Goal: Check status: Check status

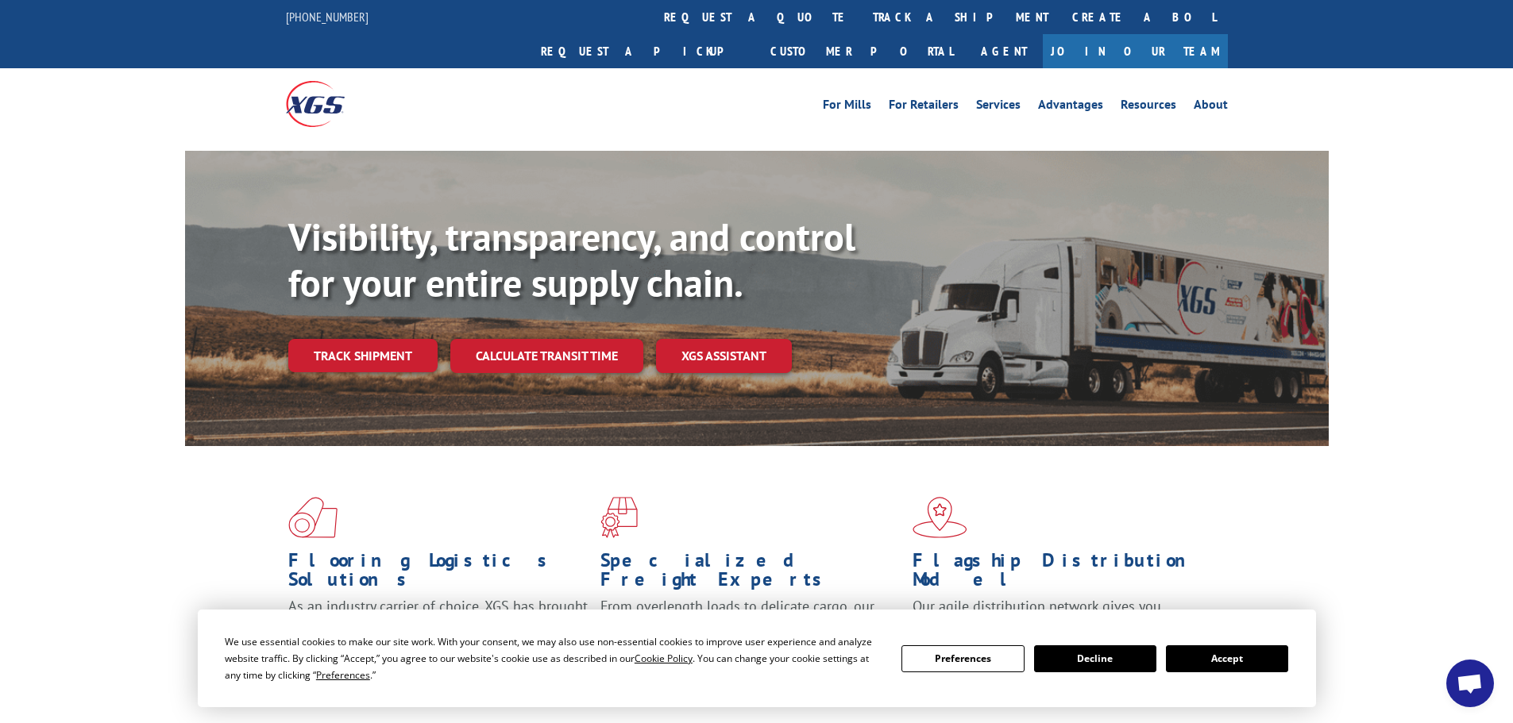
click at [1219, 661] on button "Accept" at bounding box center [1227, 659] width 122 height 27
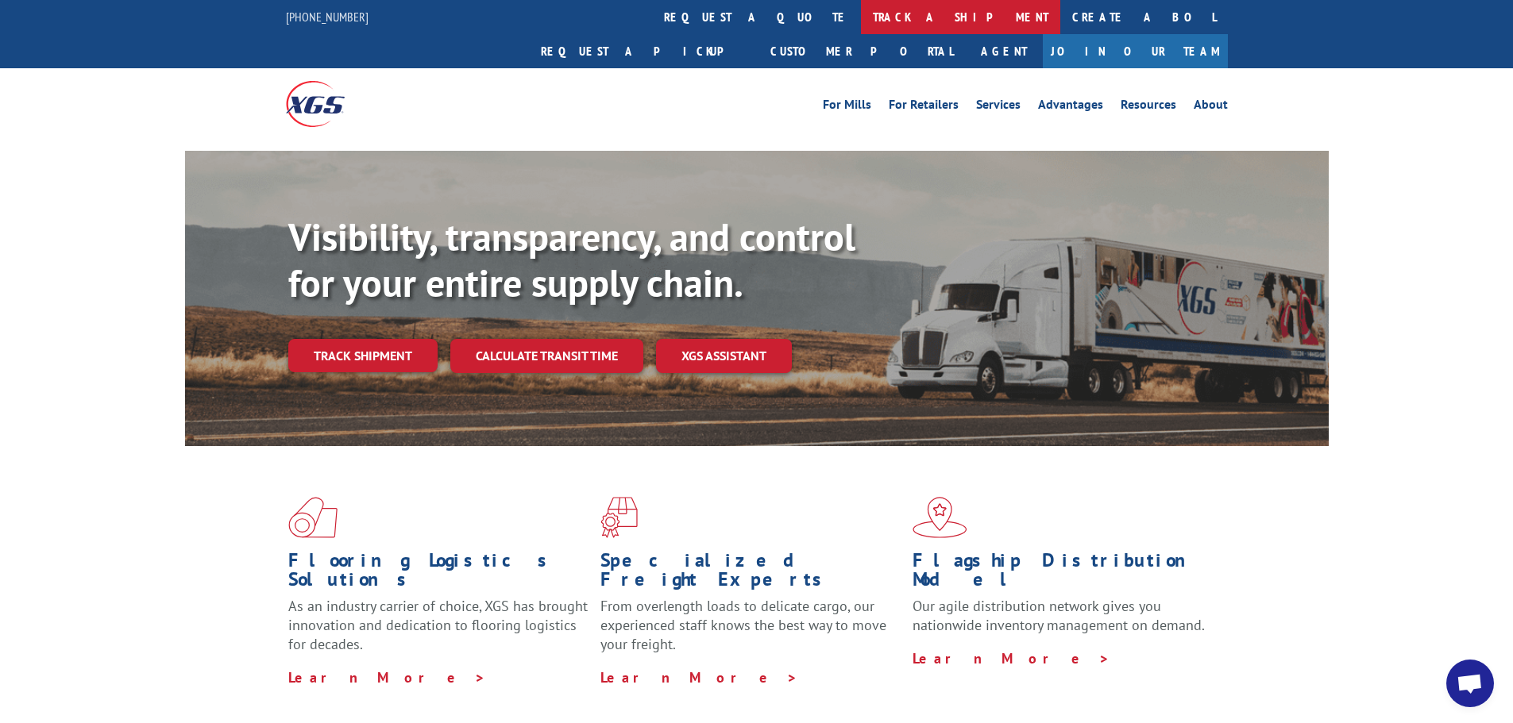
click at [861, 10] on link "track a shipment" at bounding box center [960, 17] width 199 height 34
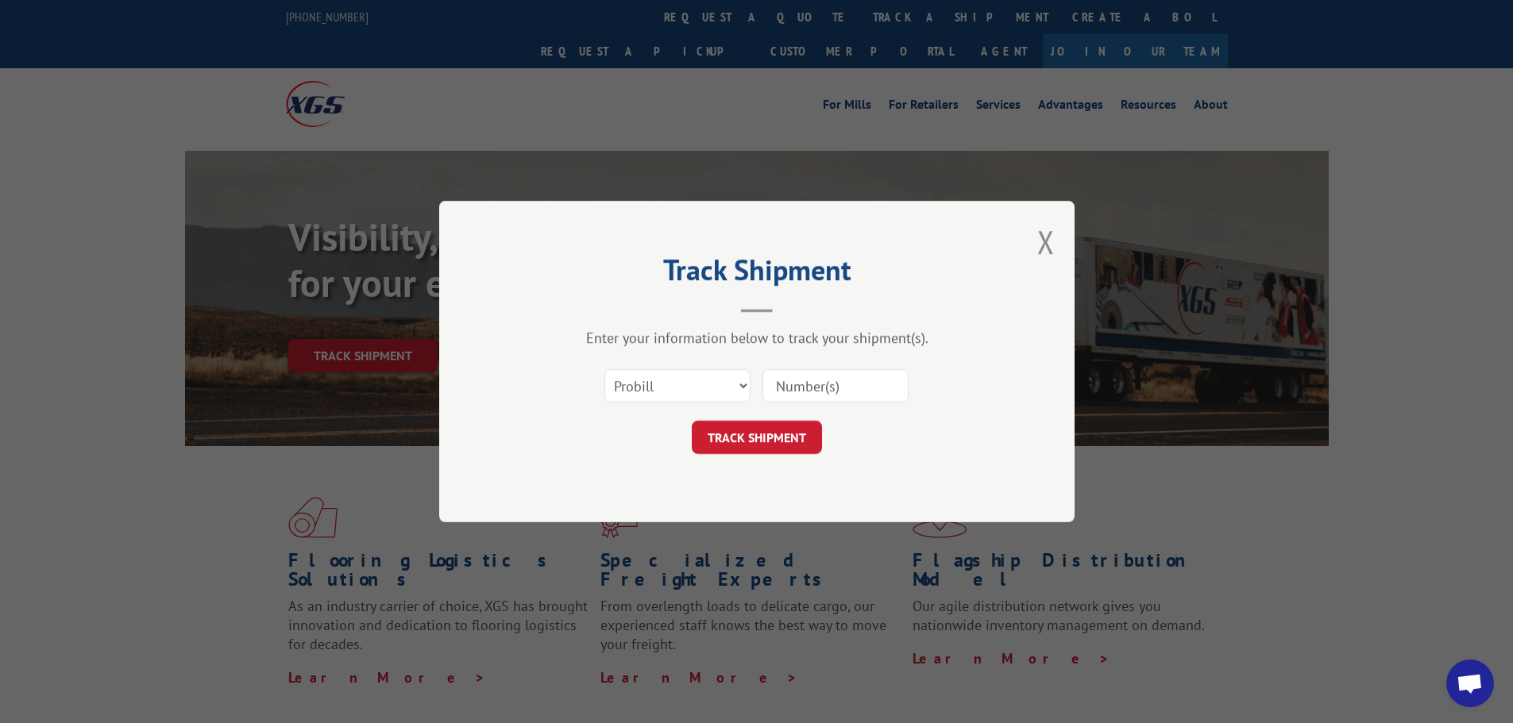
paste input "548465487227"
type input "548465487227"
click at [767, 434] on button "TRACK SHIPMENT" at bounding box center [757, 437] width 130 height 33
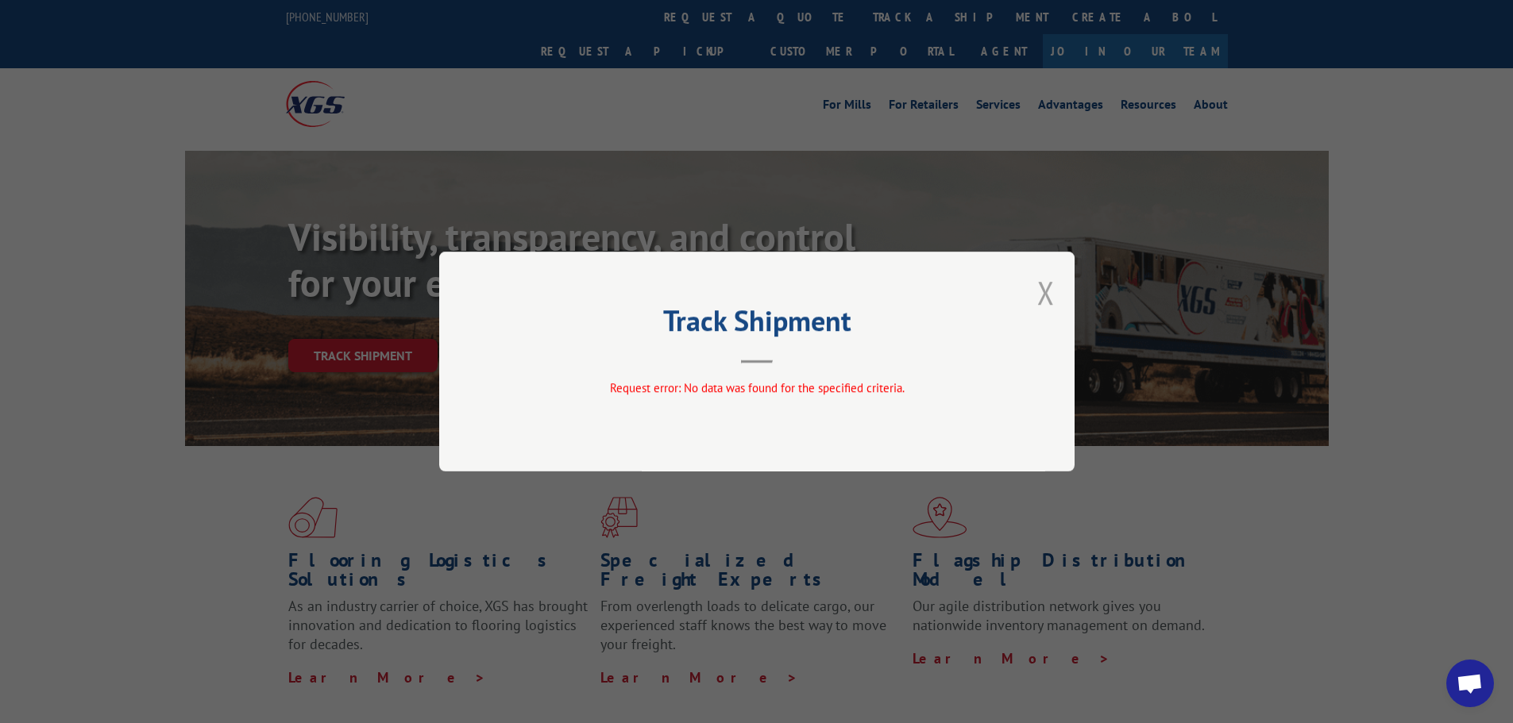
click at [1049, 298] on button "Close modal" at bounding box center [1045, 293] width 17 height 42
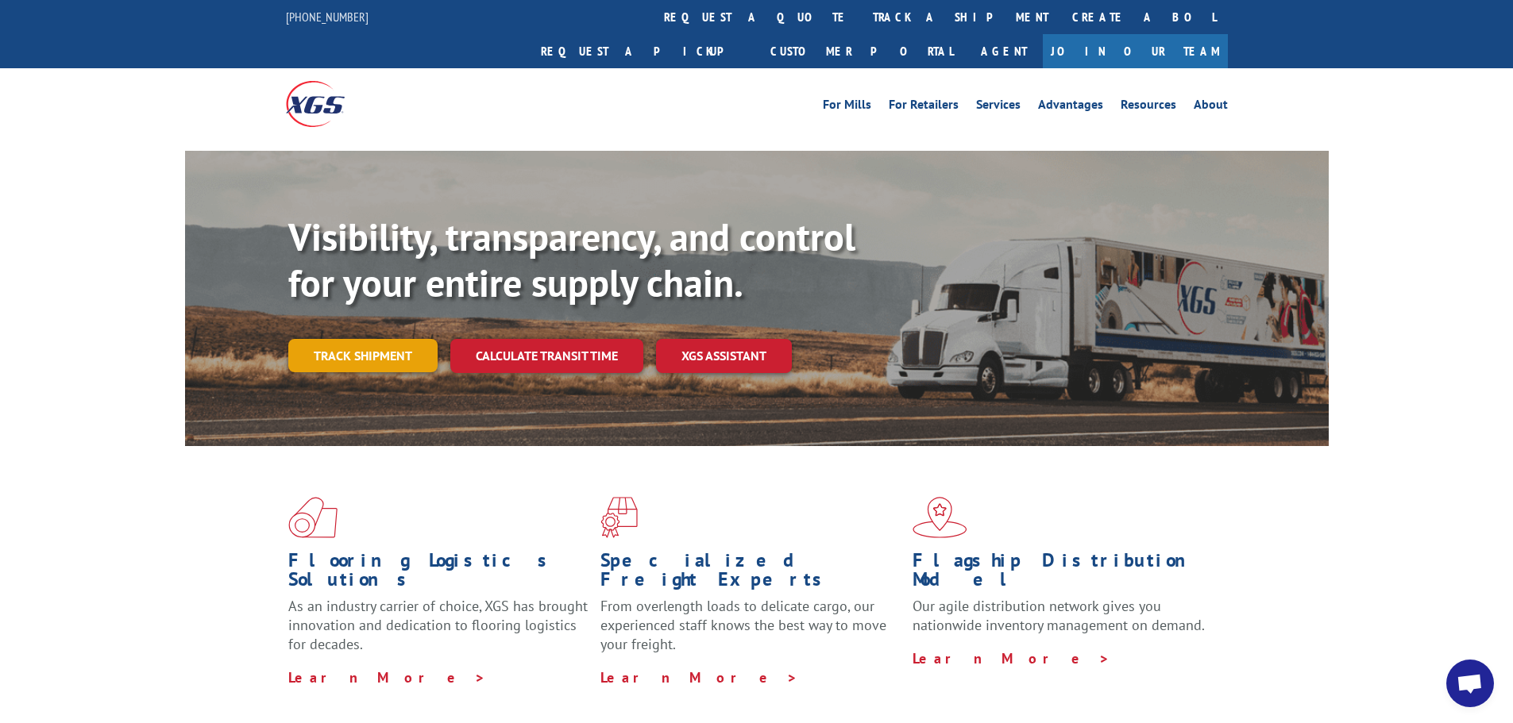
click at [388, 339] on link "Track shipment" at bounding box center [362, 355] width 149 height 33
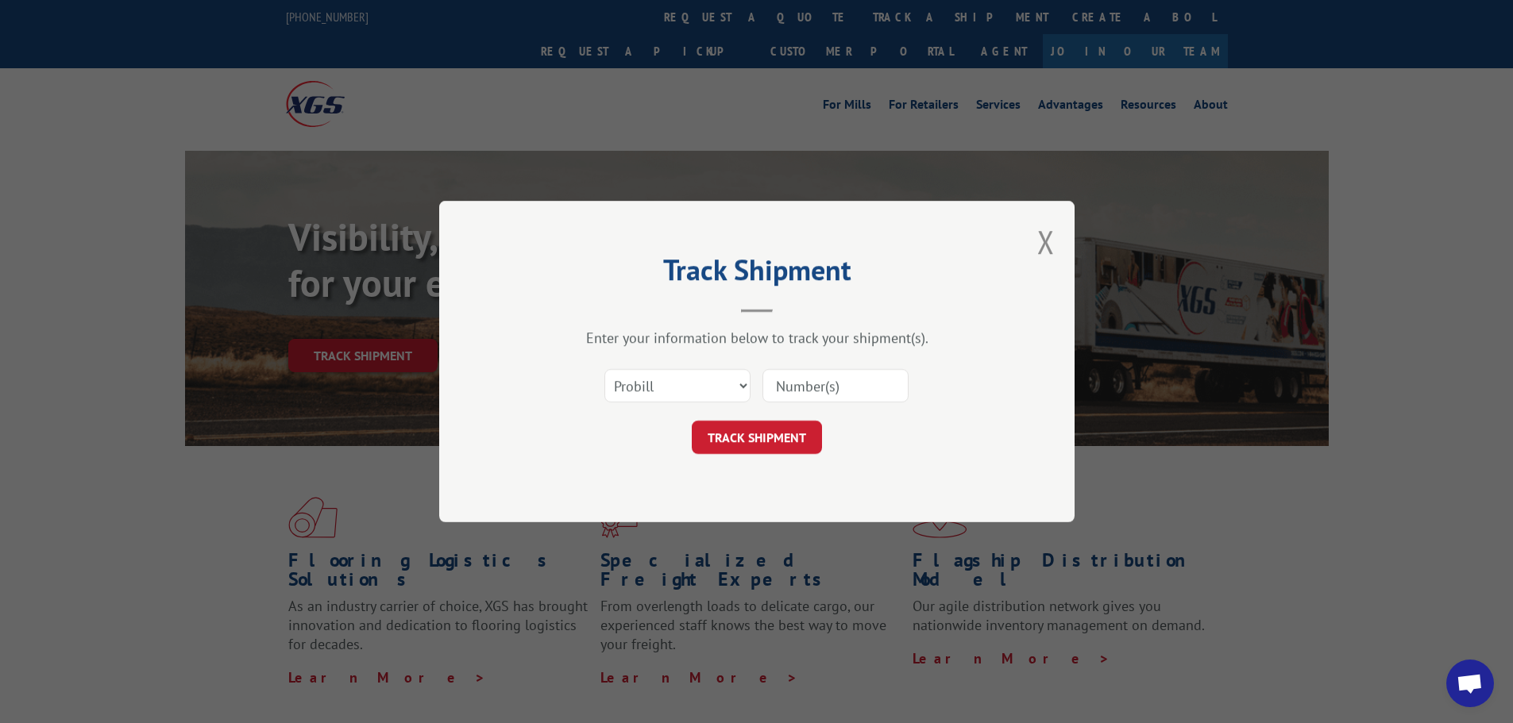
click at [792, 384] on input at bounding box center [835, 385] width 146 height 33
drag, startPoint x: 786, startPoint y: 382, endPoint x: 798, endPoint y: 382, distance: 11.9
paste input "32501301"
type input "32501301"
click at [682, 383] on select "Select category... Probill BOL PO" at bounding box center [677, 385] width 146 height 33
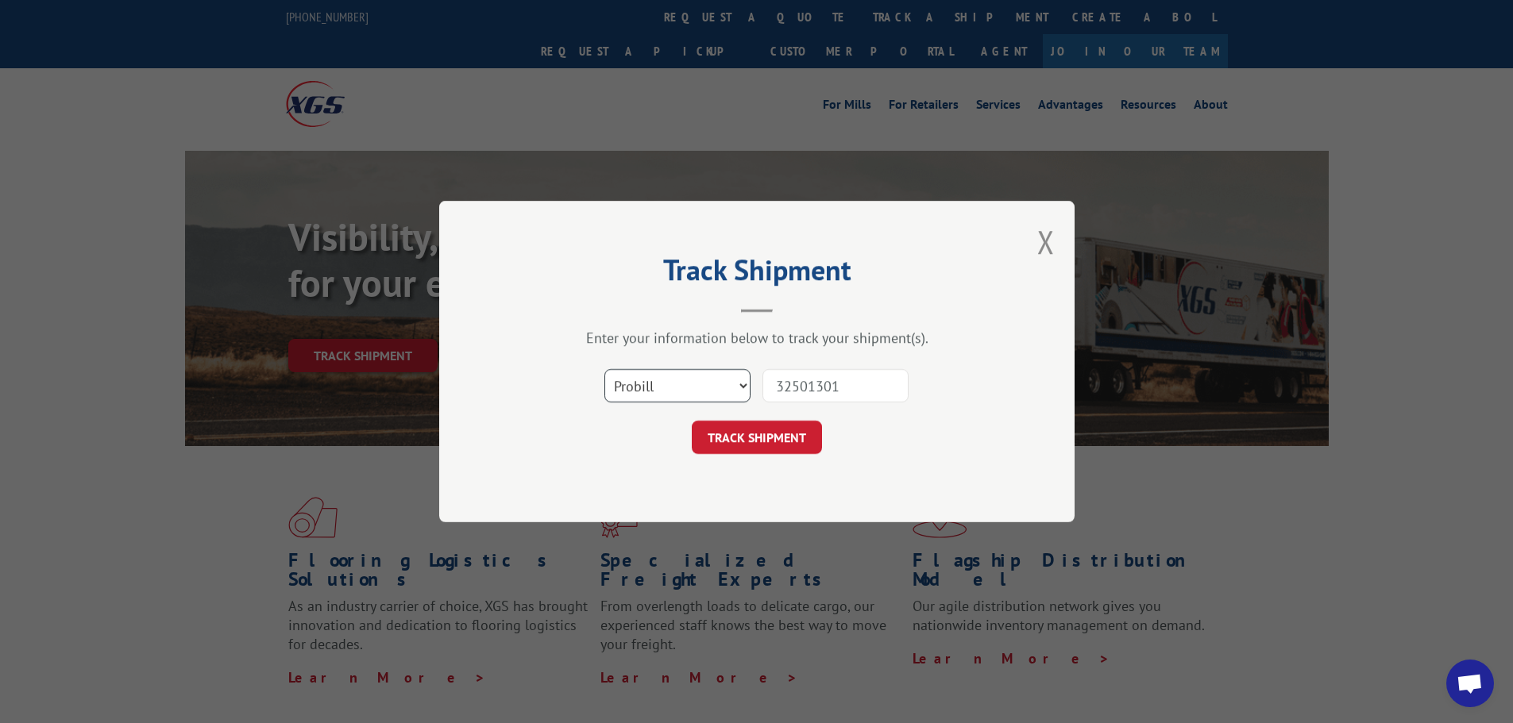
select select "po"
click at [604, 369] on select "Select category... Probill BOL PO" at bounding box center [677, 385] width 146 height 33
click at [754, 440] on button "TRACK SHIPMENT" at bounding box center [757, 437] width 130 height 33
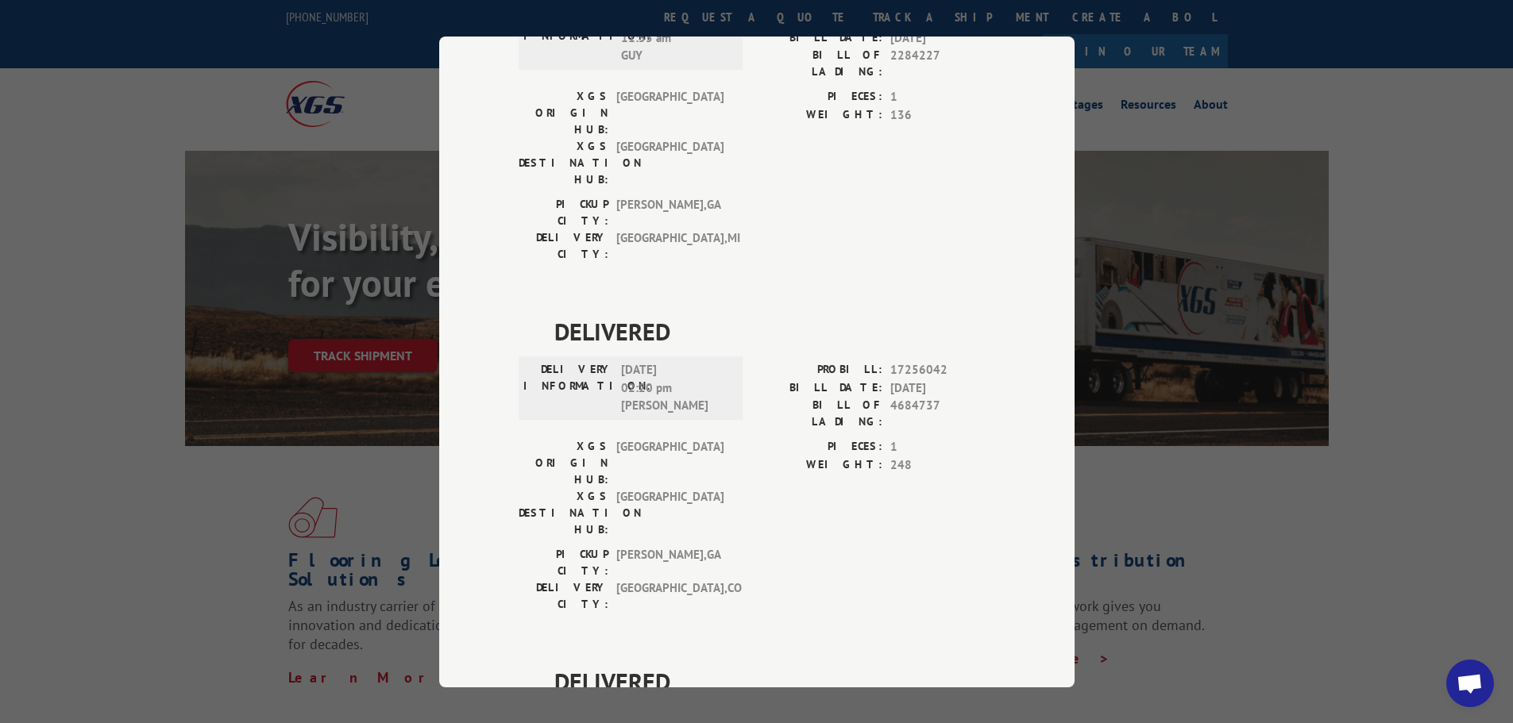
scroll to position [324, 0]
